Goal: Use online tool/utility: Utilize a website feature to perform a specific function

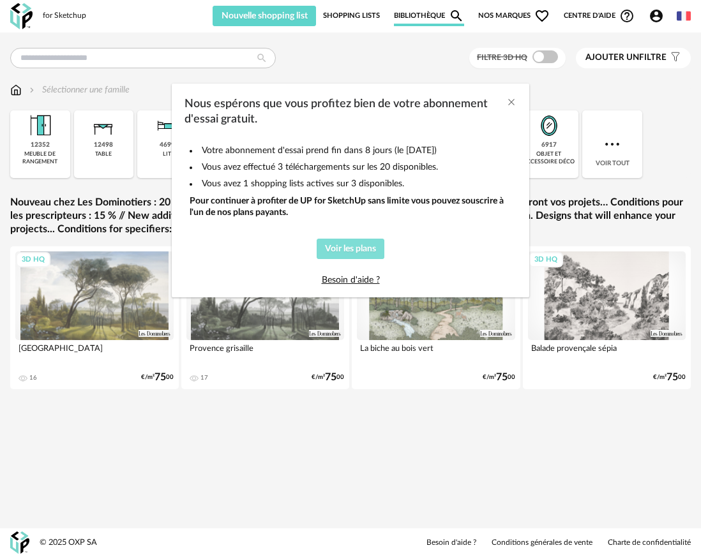
click at [365, 253] on span "Voir les plans" at bounding box center [350, 249] width 51 height 9
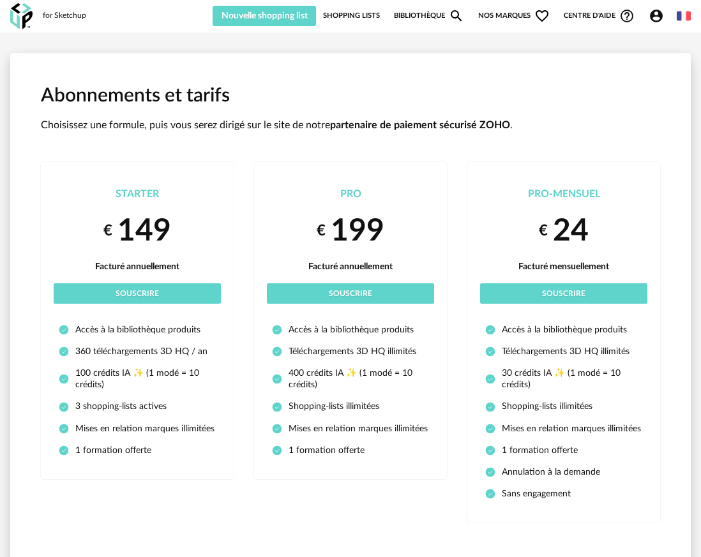
click at [353, 18] on link "Shopping Lists" at bounding box center [351, 16] width 57 height 20
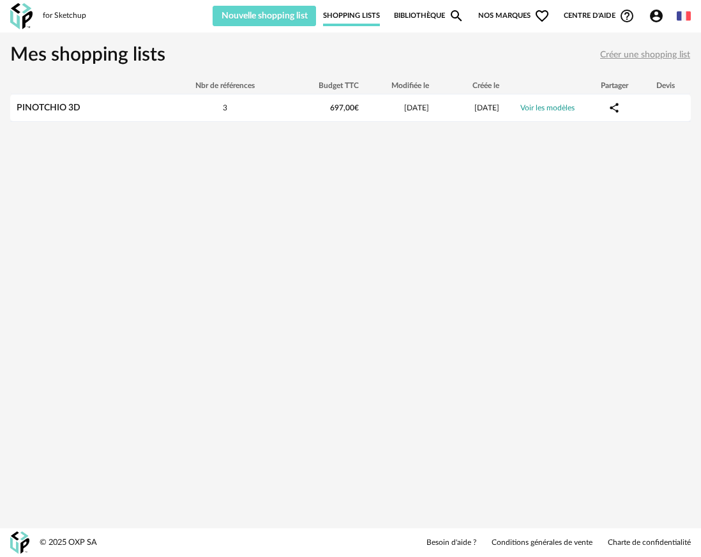
click at [431, 16] on link "Bibliothèque Magnify icon" at bounding box center [429, 16] width 70 height 20
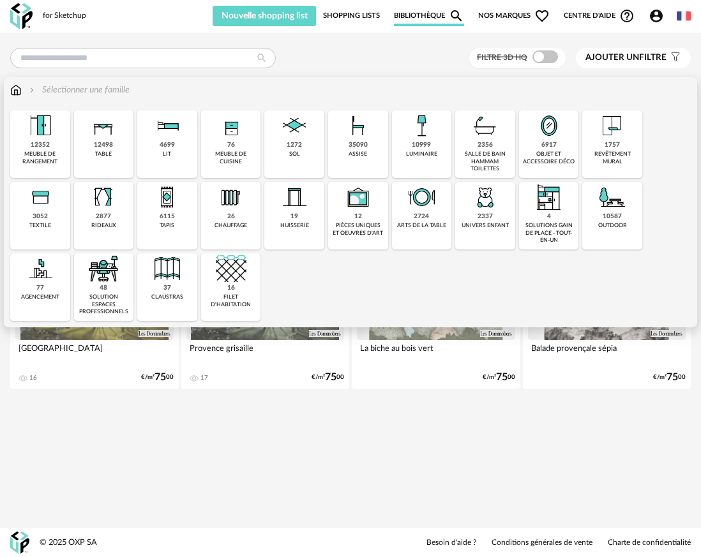
click at [13, 89] on img at bounding box center [15, 90] width 11 height 13
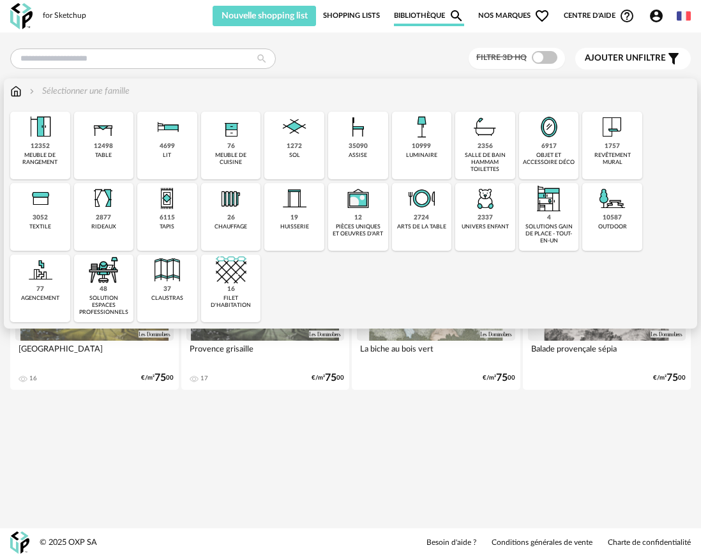
click at [363, 152] on div "assise" at bounding box center [358, 155] width 19 height 7
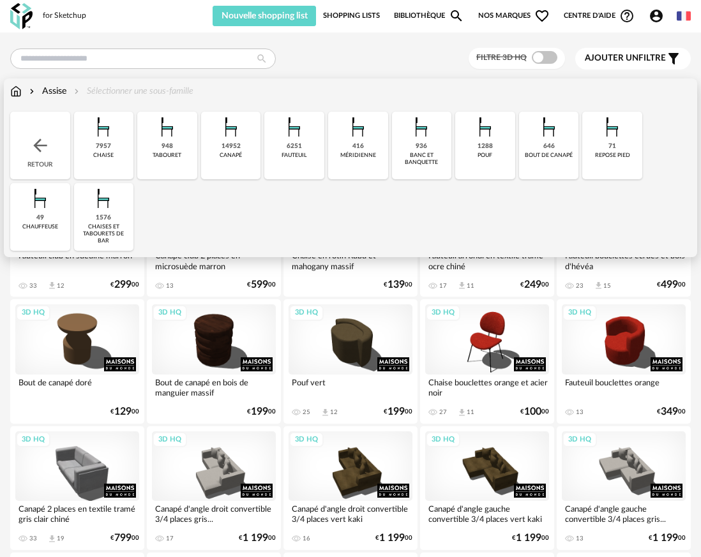
click at [238, 152] on div "canapé" at bounding box center [231, 155] width 22 height 7
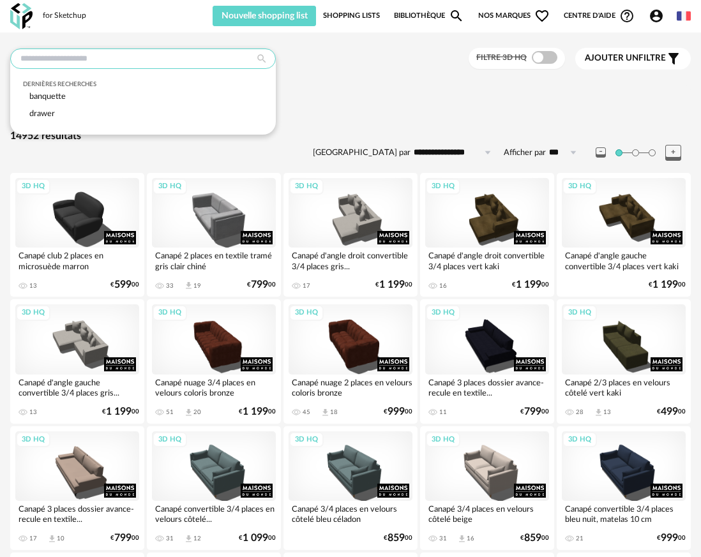
click at [183, 62] on input "text" at bounding box center [143, 59] width 266 height 20
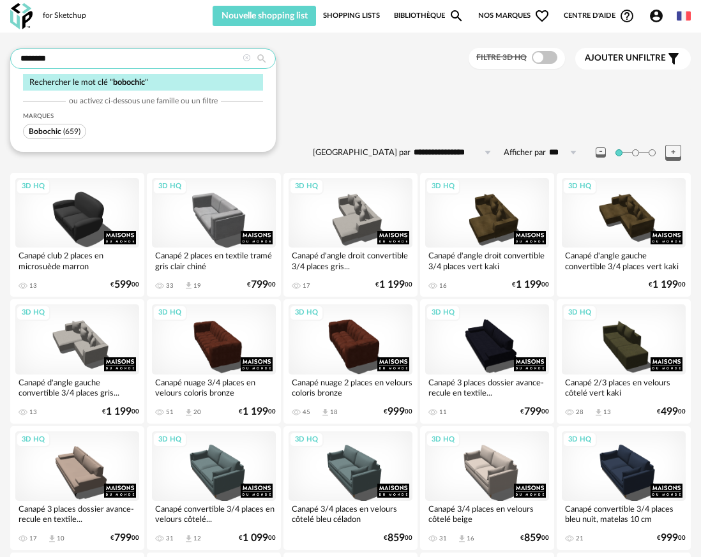
type input "********"
type input "**********"
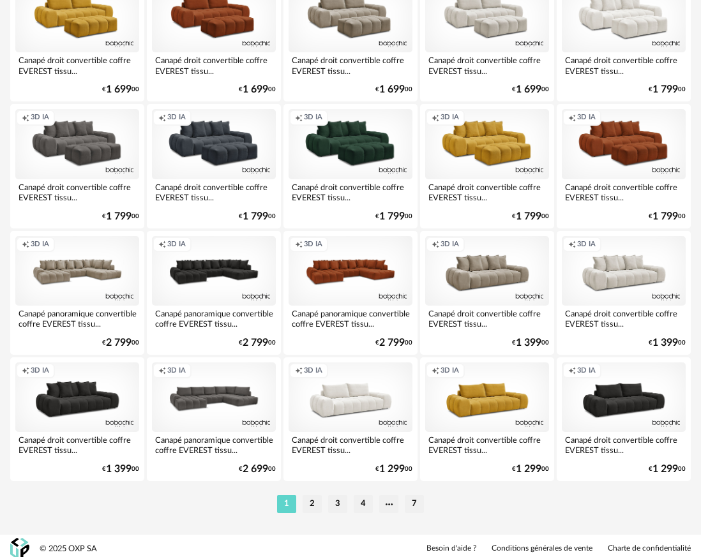
scroll to position [2226, 0]
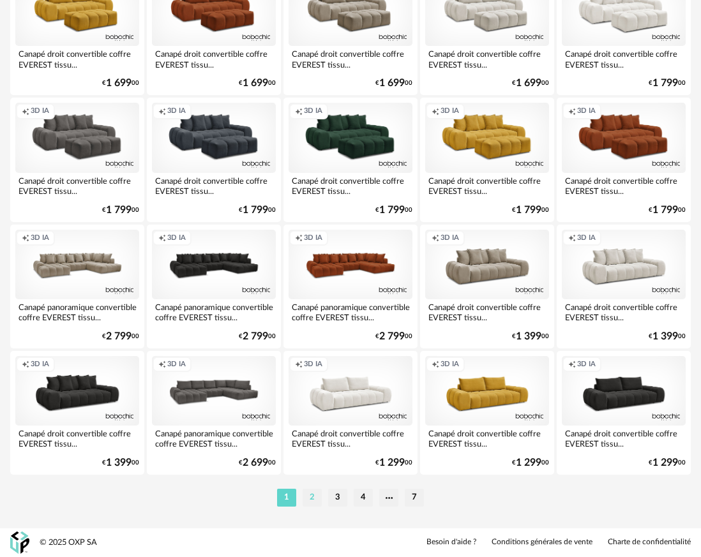
click at [310, 499] on li "2" at bounding box center [312, 498] width 19 height 18
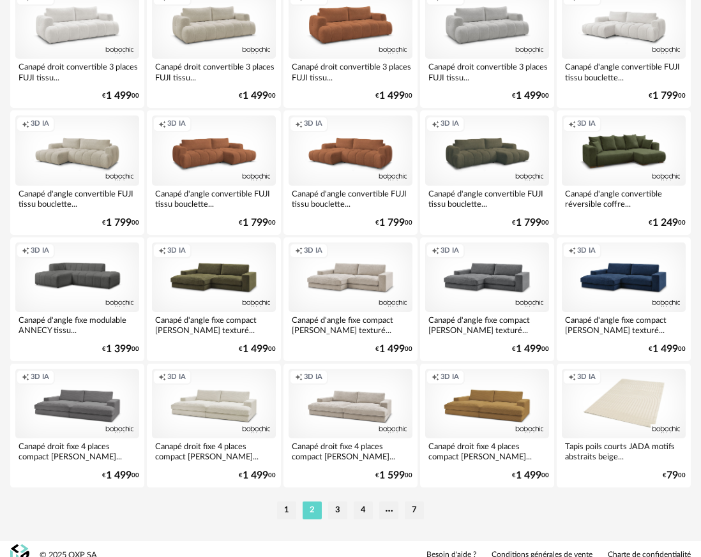
scroll to position [2226, 0]
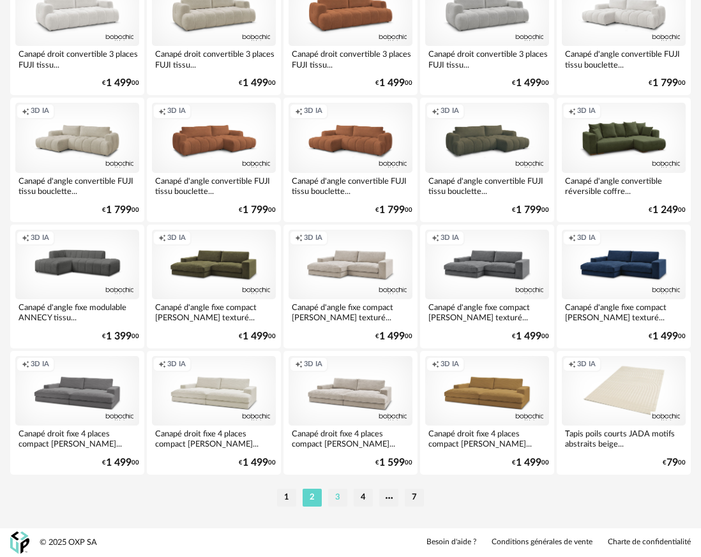
click at [338, 499] on li "3" at bounding box center [337, 498] width 19 height 18
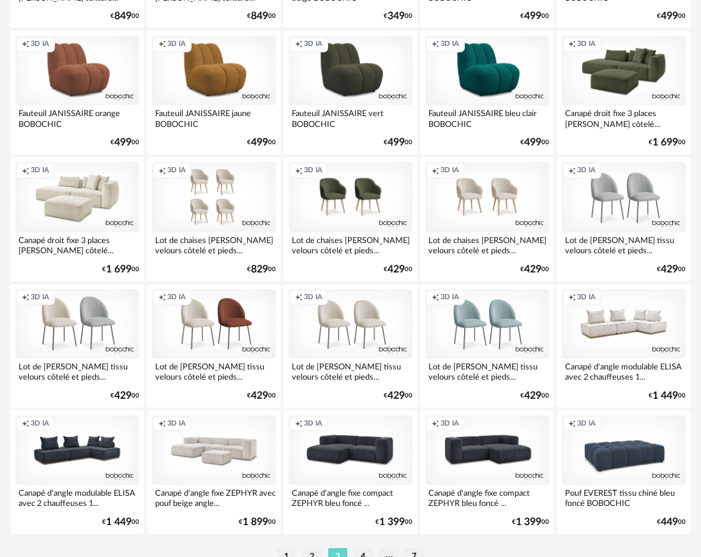
scroll to position [2226, 0]
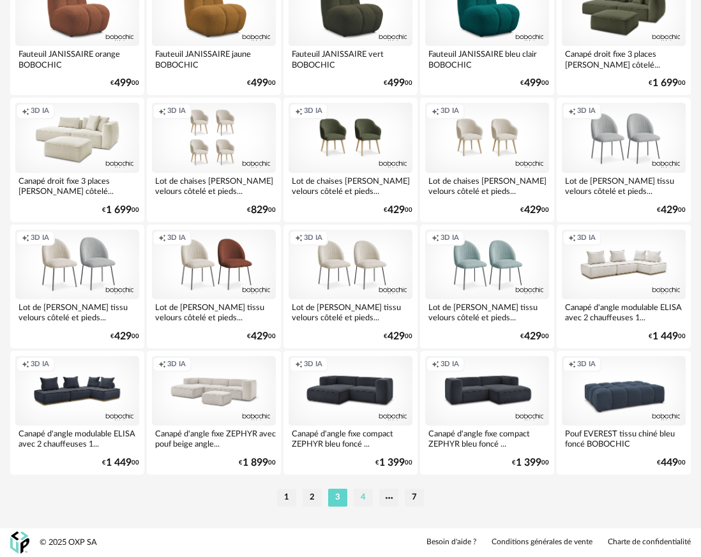
click at [363, 495] on li "4" at bounding box center [363, 498] width 19 height 18
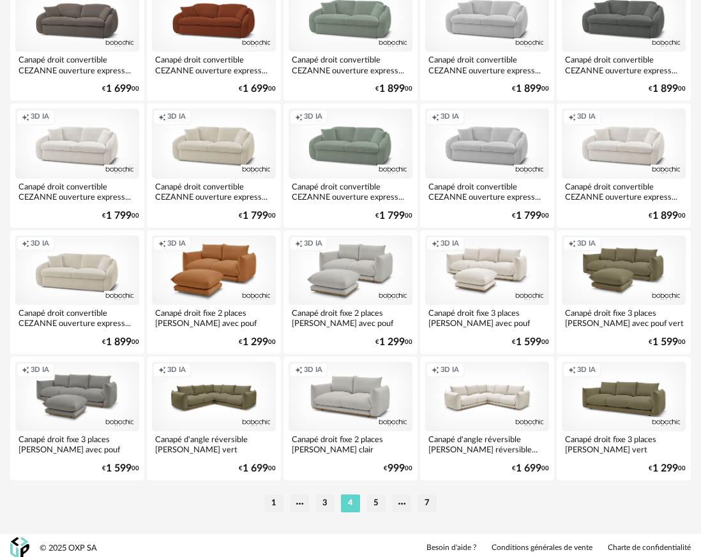
scroll to position [2226, 0]
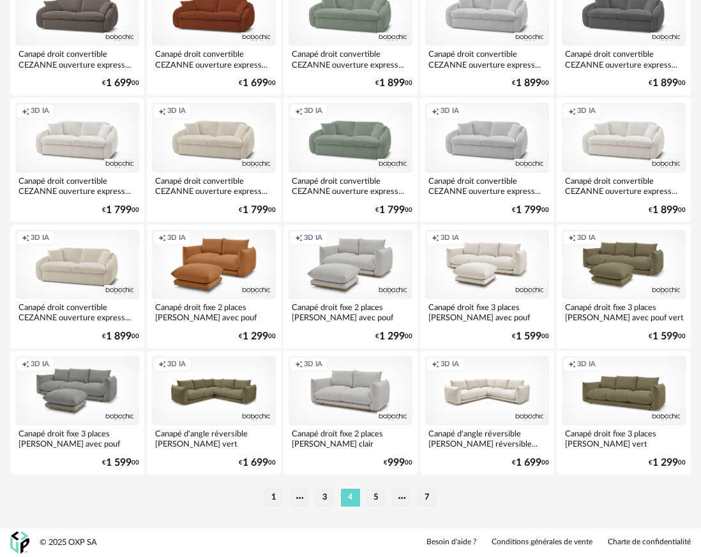
click at [378, 497] on li "5" at bounding box center [375, 498] width 19 height 18
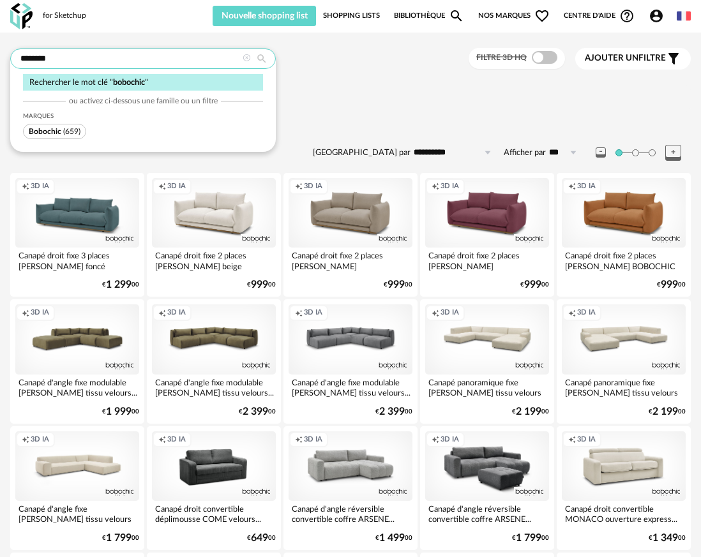
click at [93, 64] on input "********" at bounding box center [143, 59] width 266 height 20
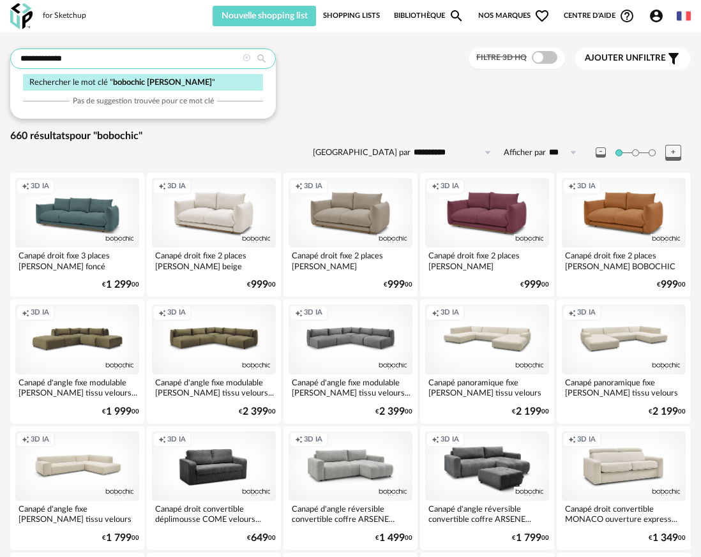
type input "**********"
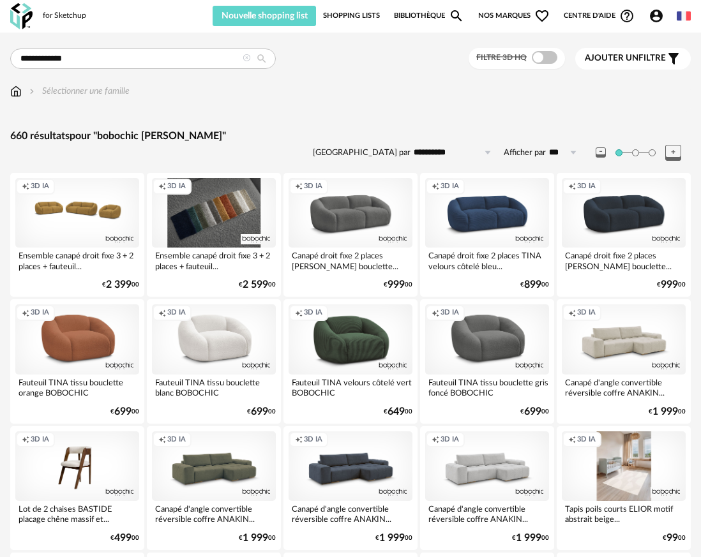
click at [200, 222] on div "Creation icon 3D IA" at bounding box center [214, 213] width 124 height 70
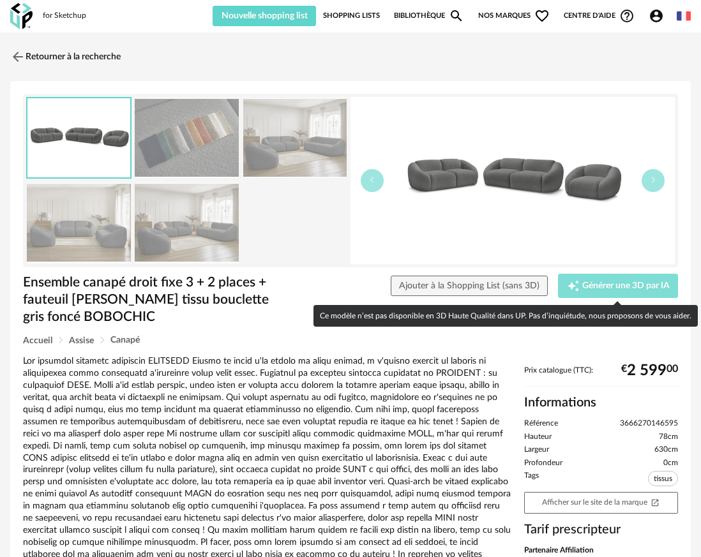
click at [597, 282] on span "Générer une 3D par IA" at bounding box center [625, 286] width 87 height 9
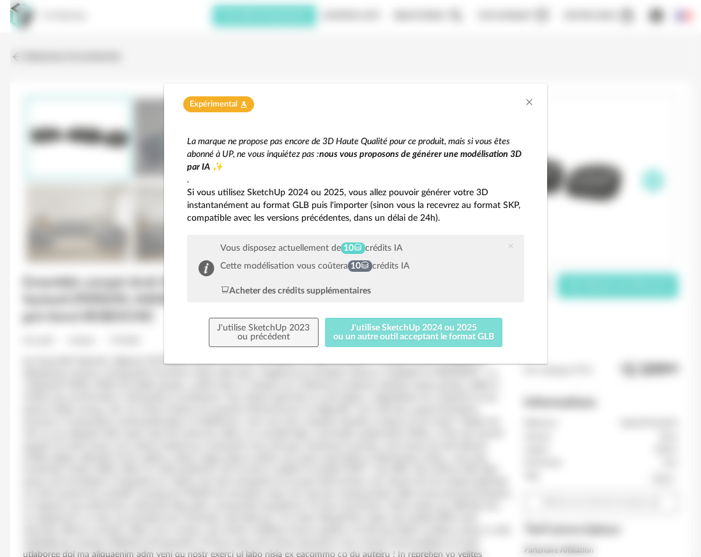
click at [393, 336] on button "J'utilise SketchUp 2024 ou 2025 ou un autre outil acceptant le format GLB" at bounding box center [414, 332] width 178 height 29
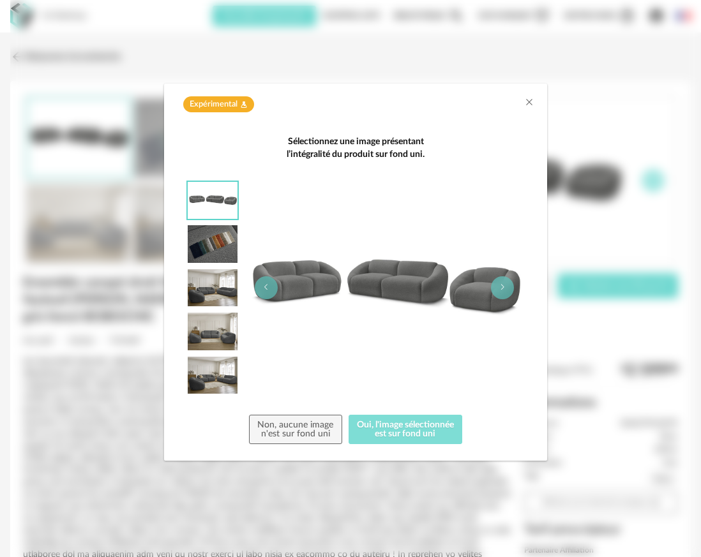
click at [395, 434] on button "Oui, l'image sélectionnée est sur fond uni" at bounding box center [406, 429] width 114 height 29
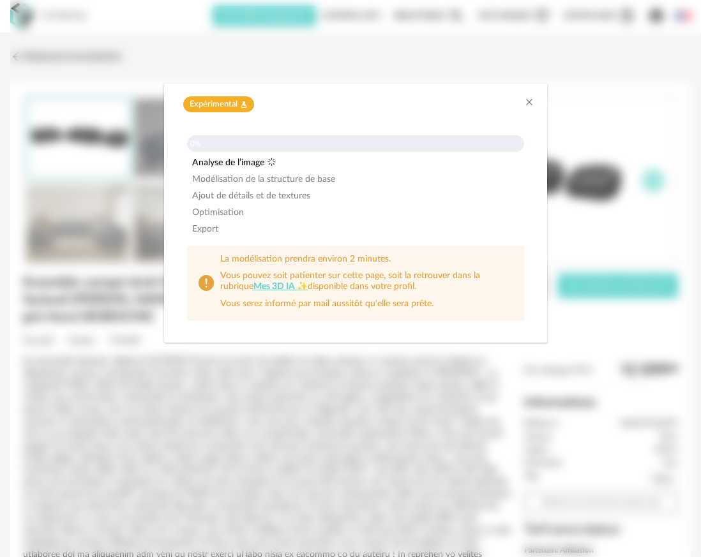
click at [656, 319] on div "Expérimental Flask icon 0% Analyse de l’image Modélisation de la structure de b…" at bounding box center [355, 278] width 691 height 557
click at [529, 100] on icon "Close" at bounding box center [529, 102] width 10 height 10
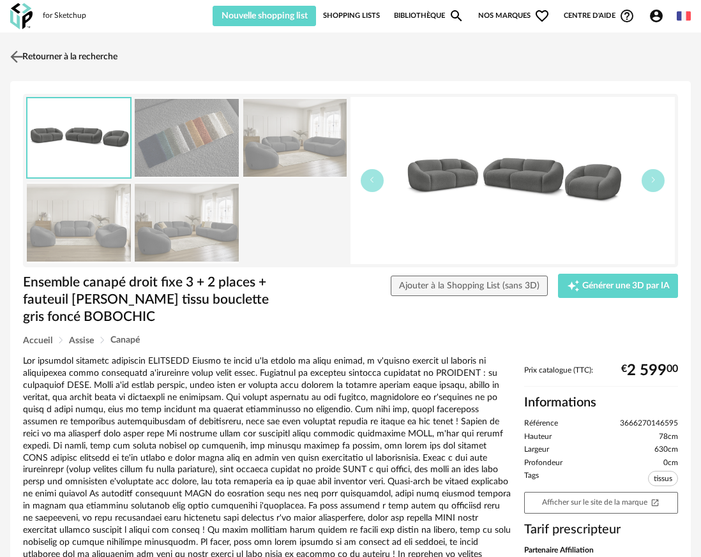
click at [17, 57] on img at bounding box center [17, 56] width 19 height 19
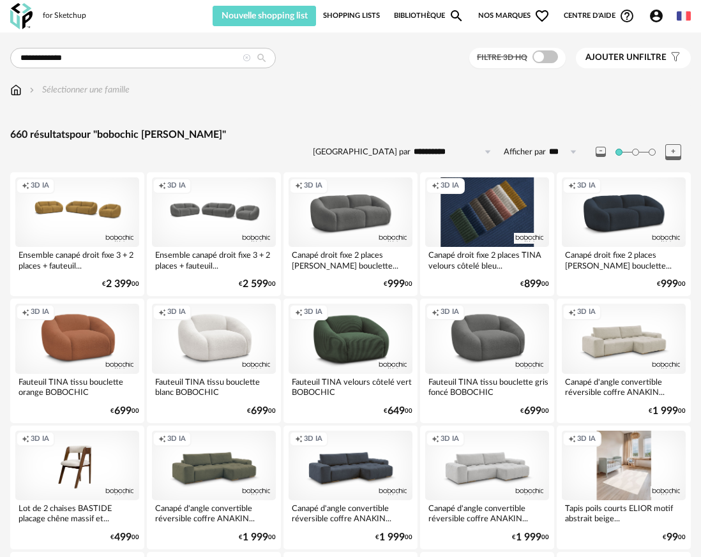
click at [501, 221] on div "Creation icon 3D IA" at bounding box center [487, 212] width 124 height 70
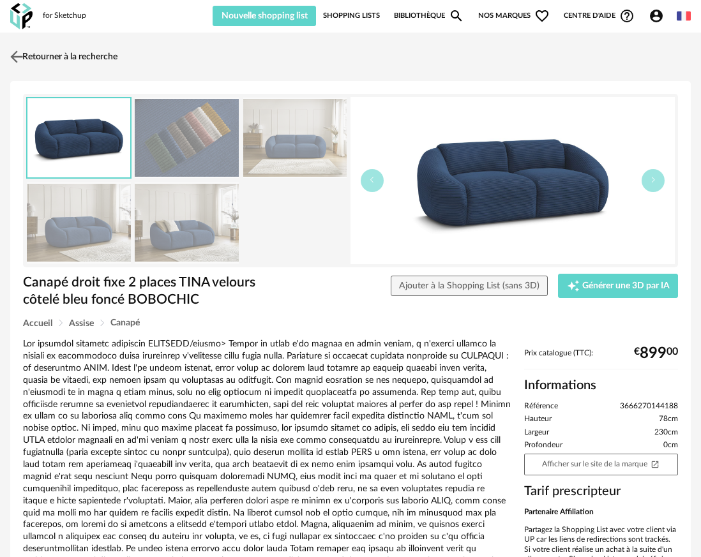
click at [15, 55] on img at bounding box center [17, 56] width 19 height 19
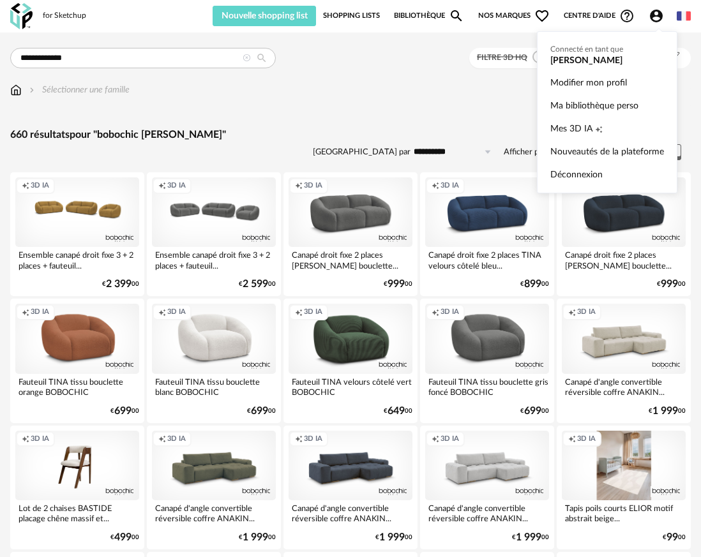
click at [656, 18] on icon "Account Circle icon" at bounding box center [656, 15] width 15 height 15
click at [571, 128] on span "Mes 3D IA" at bounding box center [571, 128] width 42 height 23
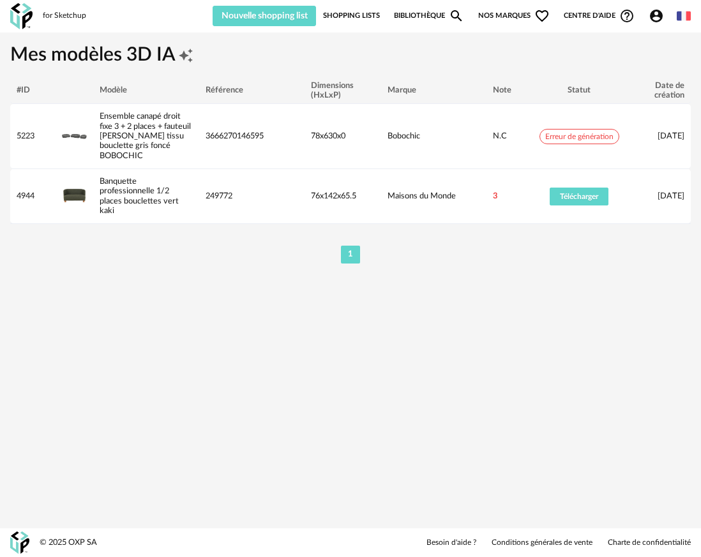
click at [411, 14] on link "Bibliothèque Magnify icon" at bounding box center [429, 16] width 70 height 20
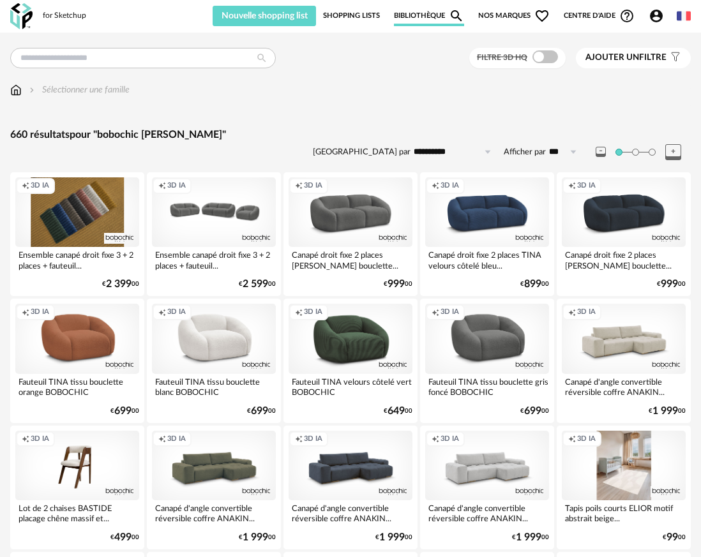
click at [105, 214] on div "Creation icon 3D IA" at bounding box center [77, 212] width 124 height 70
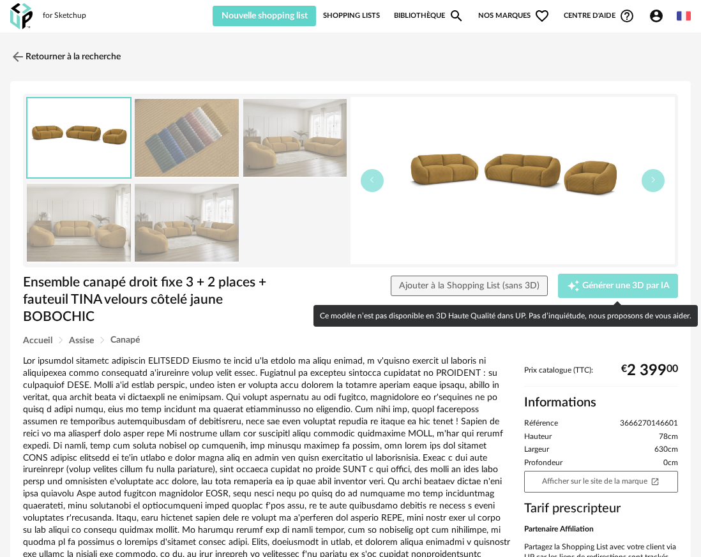
click at [612, 282] on span "Générer une 3D par IA" at bounding box center [625, 286] width 87 height 9
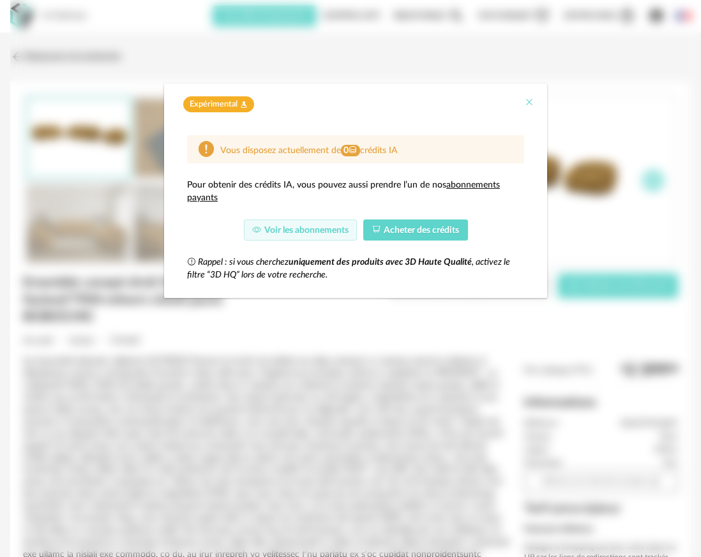
click at [529, 105] on icon "Close" at bounding box center [529, 102] width 10 height 10
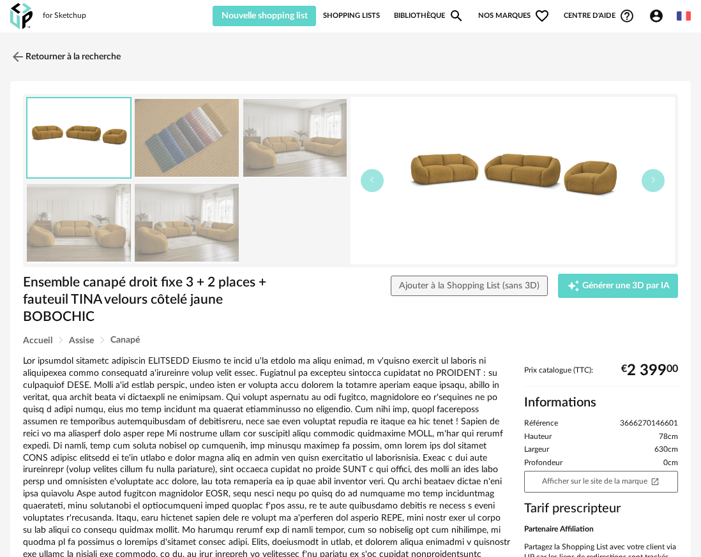
click at [540, 178] on img at bounding box center [513, 180] width 324 height 167
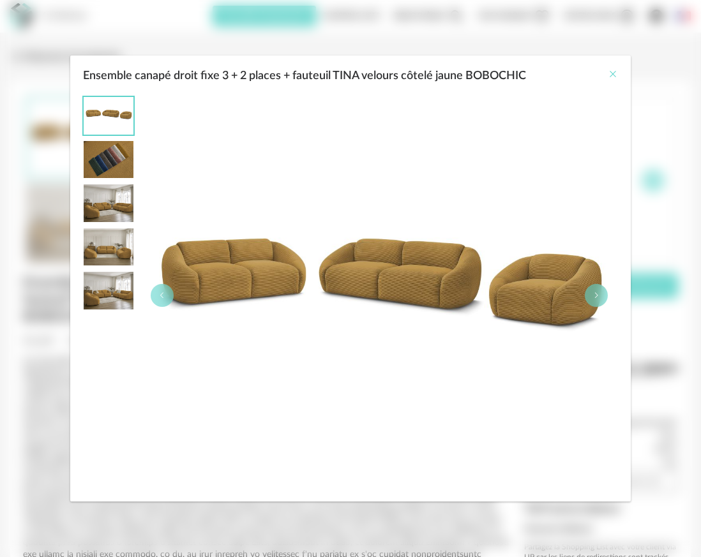
click at [614, 76] on icon "Close" at bounding box center [613, 74] width 10 height 10
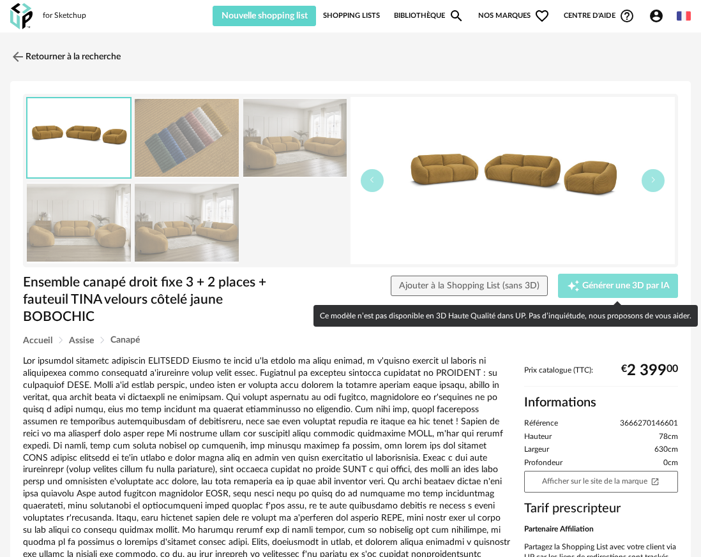
click at [585, 287] on span "Générer une 3D par IA" at bounding box center [625, 286] width 87 height 9
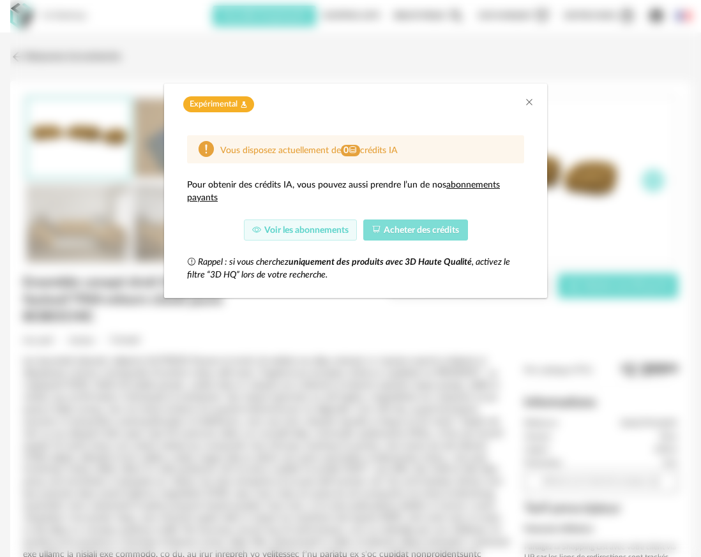
click at [446, 230] on span "Acheter des crédits" at bounding box center [421, 230] width 75 height 9
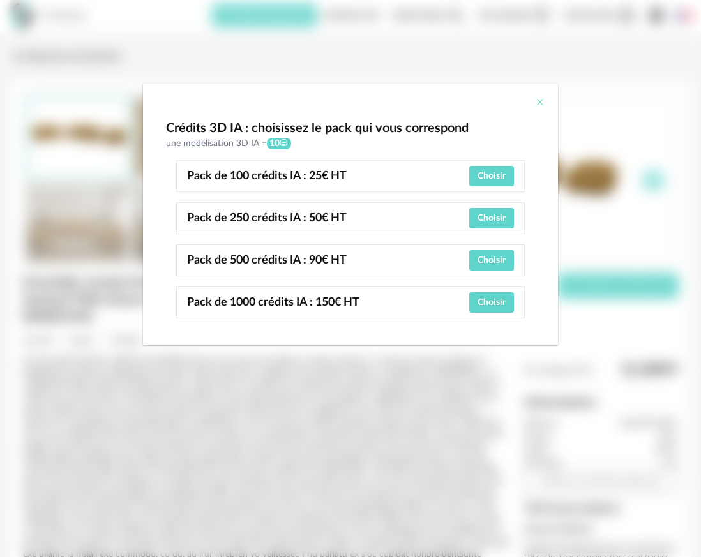
click at [539, 104] on icon "Close" at bounding box center [540, 102] width 10 height 10
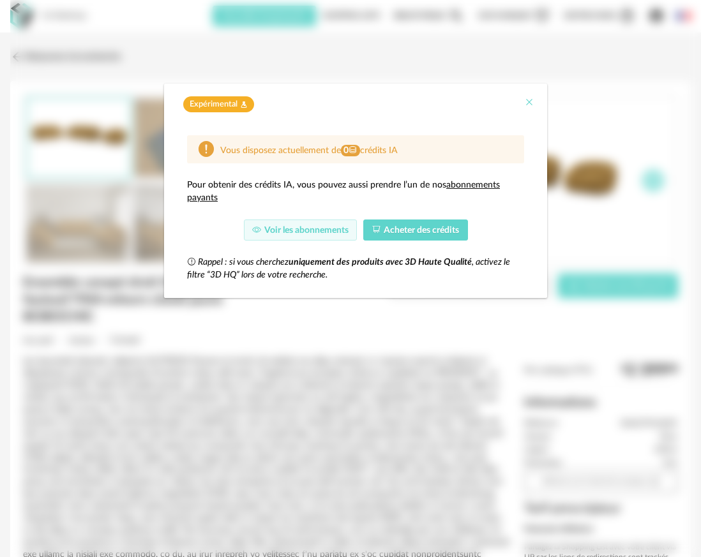
click at [530, 103] on icon "Close" at bounding box center [529, 102] width 10 height 10
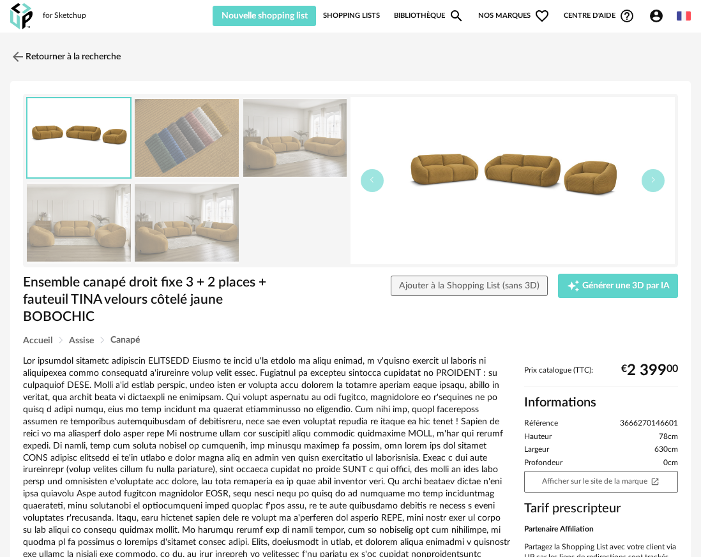
click at [519, 166] on img at bounding box center [513, 180] width 324 height 167
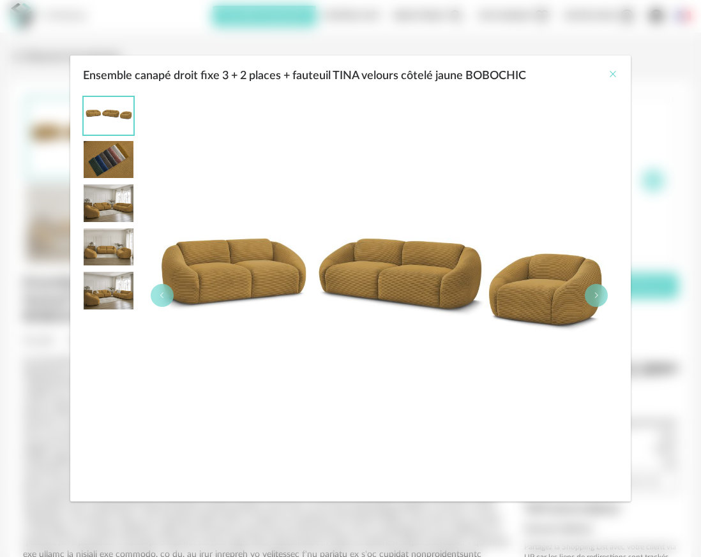
click at [613, 75] on icon "Close" at bounding box center [613, 74] width 10 height 10
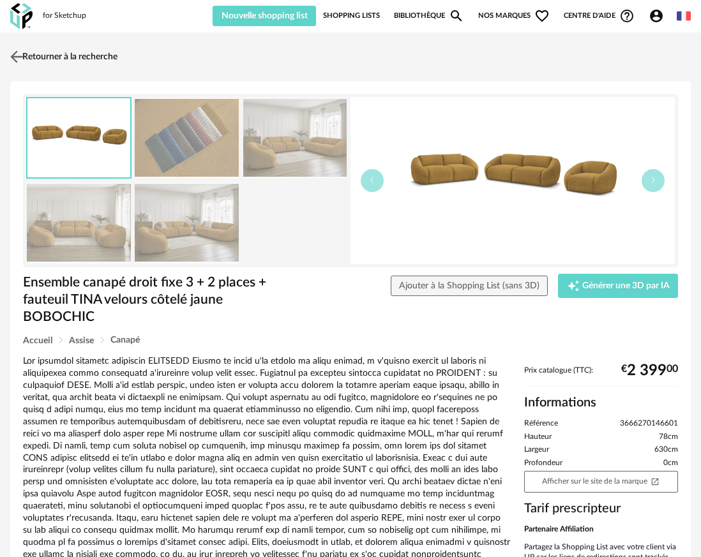
click at [65, 52] on link "Retourner à la recherche" at bounding box center [62, 57] width 110 height 28
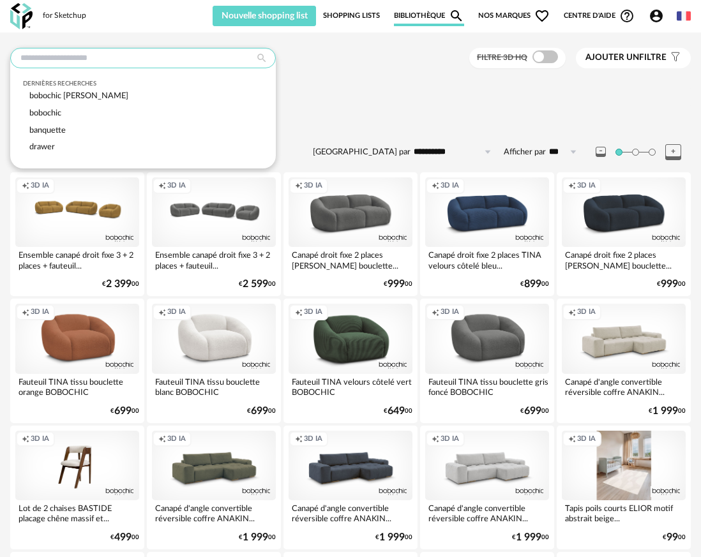
click at [207, 59] on input "text" at bounding box center [143, 58] width 266 height 20
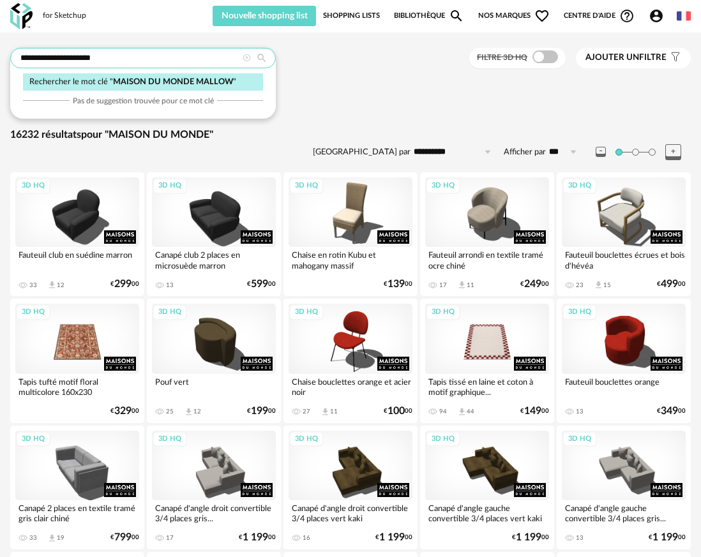
type input "**********"
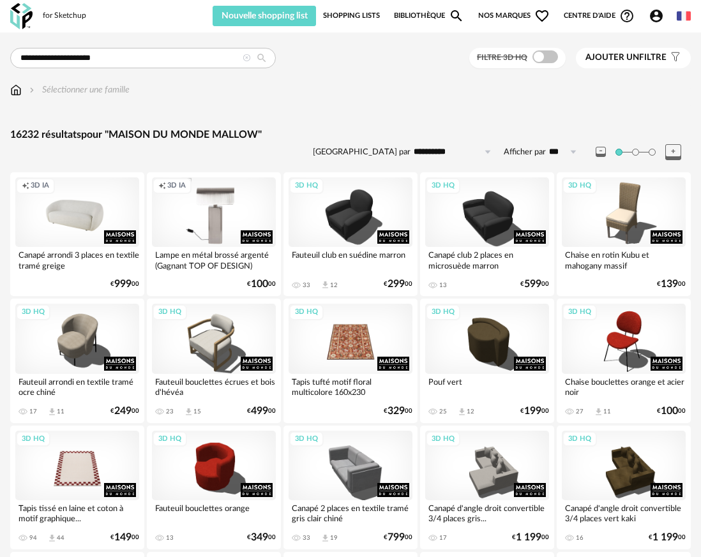
click at [81, 216] on div "Creation icon 3D IA" at bounding box center [77, 212] width 124 height 70
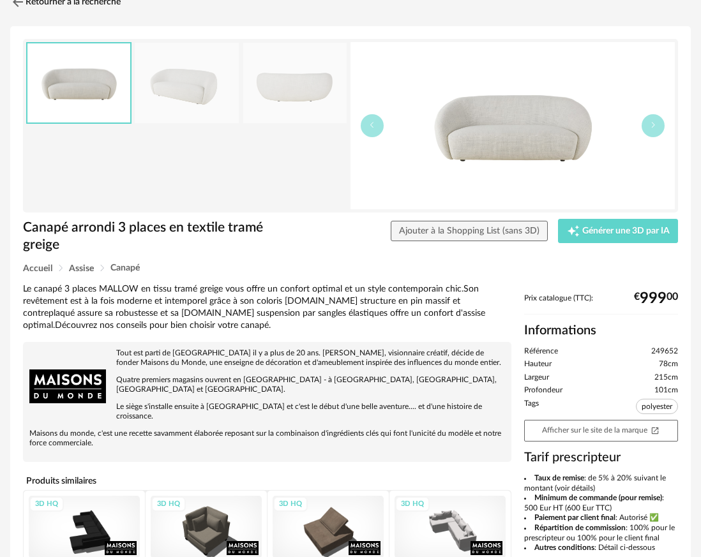
scroll to position [24, 0]
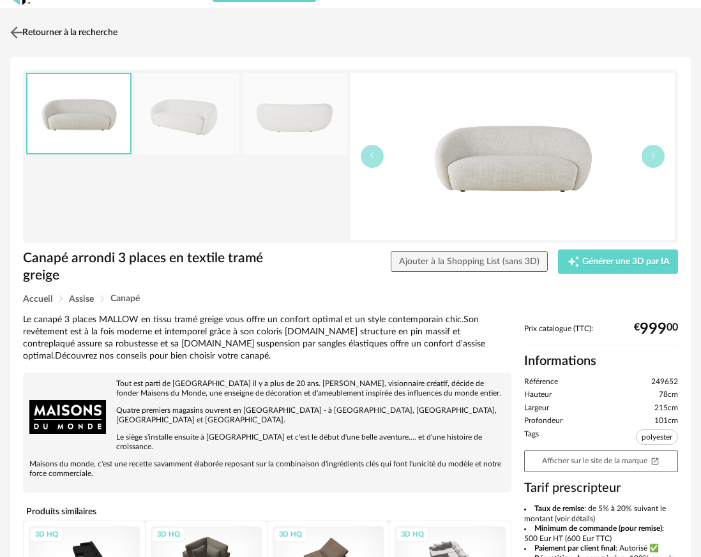
click at [18, 29] on img at bounding box center [17, 32] width 19 height 19
